Goal: Information Seeking & Learning: Understand process/instructions

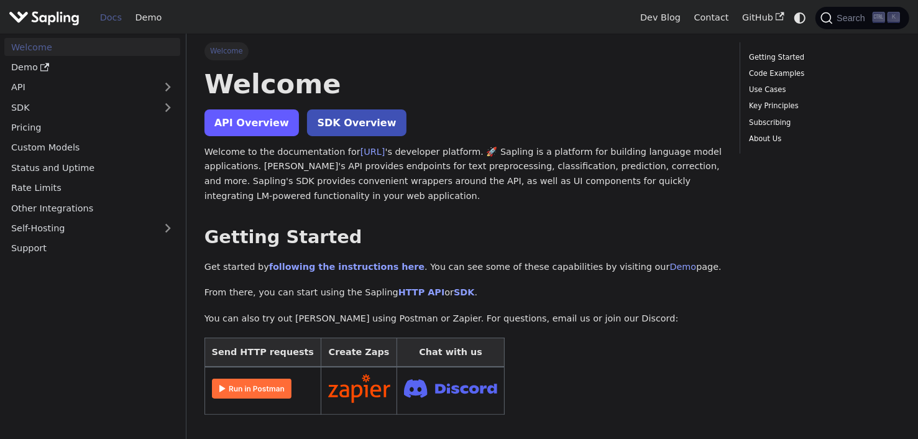
click at [247, 134] on link "API Overview" at bounding box center [252, 122] width 94 height 27
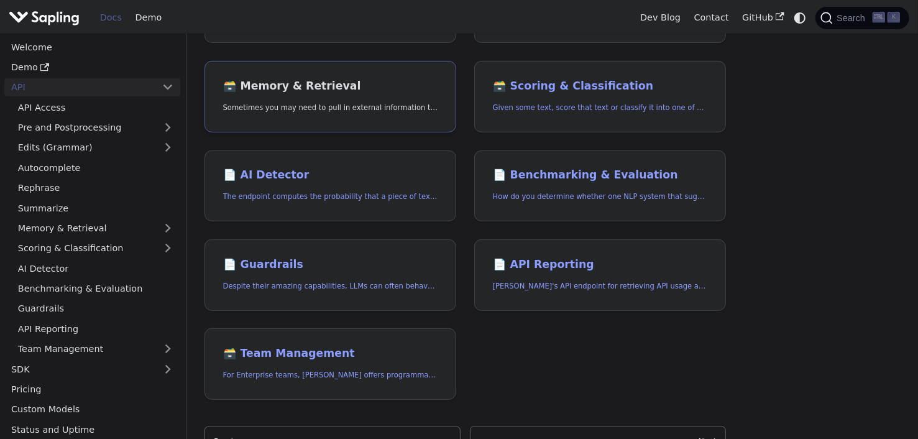
scroll to position [372, 0]
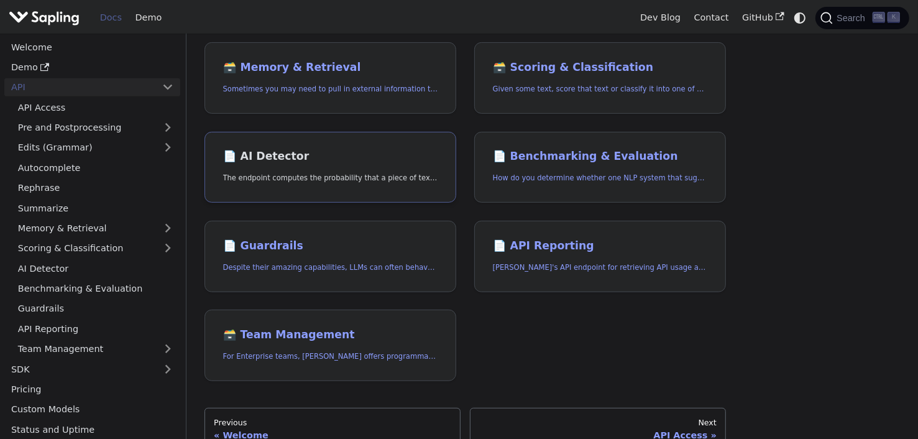
click at [361, 178] on p "The endpoint computes the probability that a piece of text is AI-generated," at bounding box center [330, 178] width 215 height 12
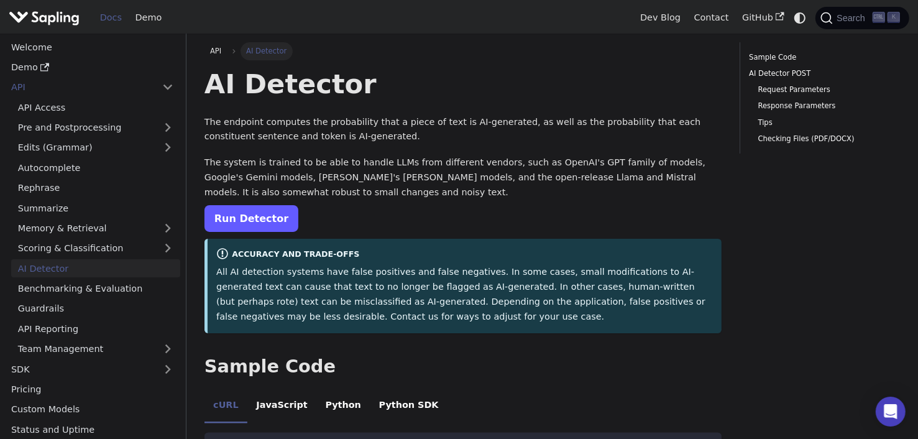
click at [252, 216] on link "Run Detector" at bounding box center [252, 218] width 94 height 27
